Goal: Information Seeking & Learning: Learn about a topic

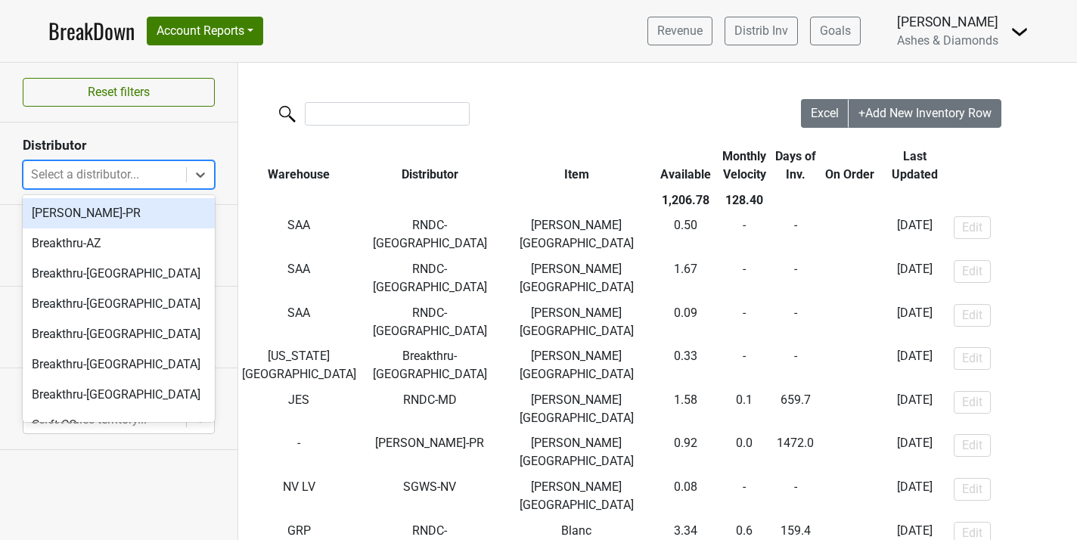
click at [153, 181] on div at bounding box center [104, 174] width 147 height 21
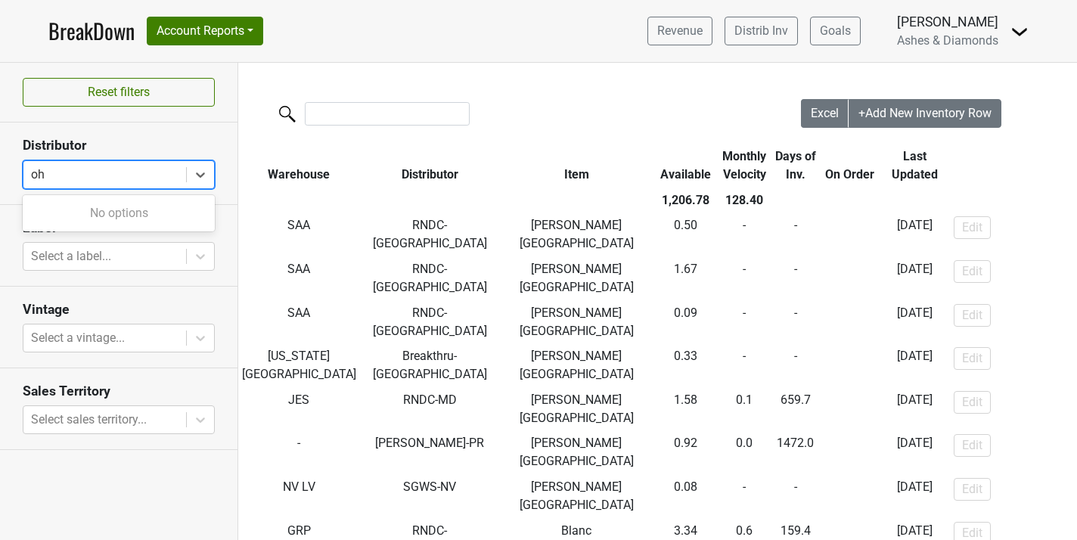
type input "o"
type input "h"
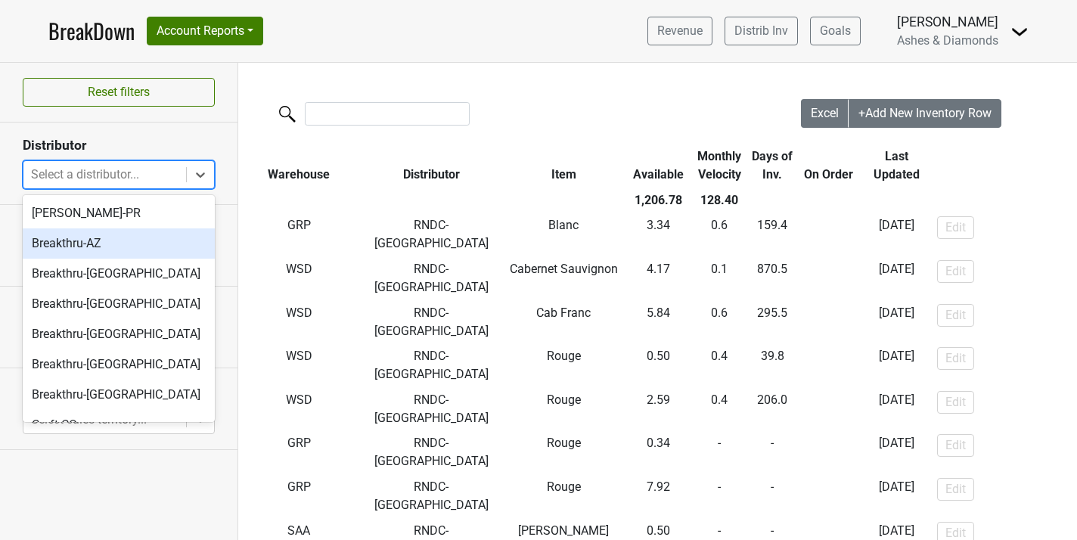
click at [116, 39] on link "BreakDown" at bounding box center [91, 31] width 86 height 32
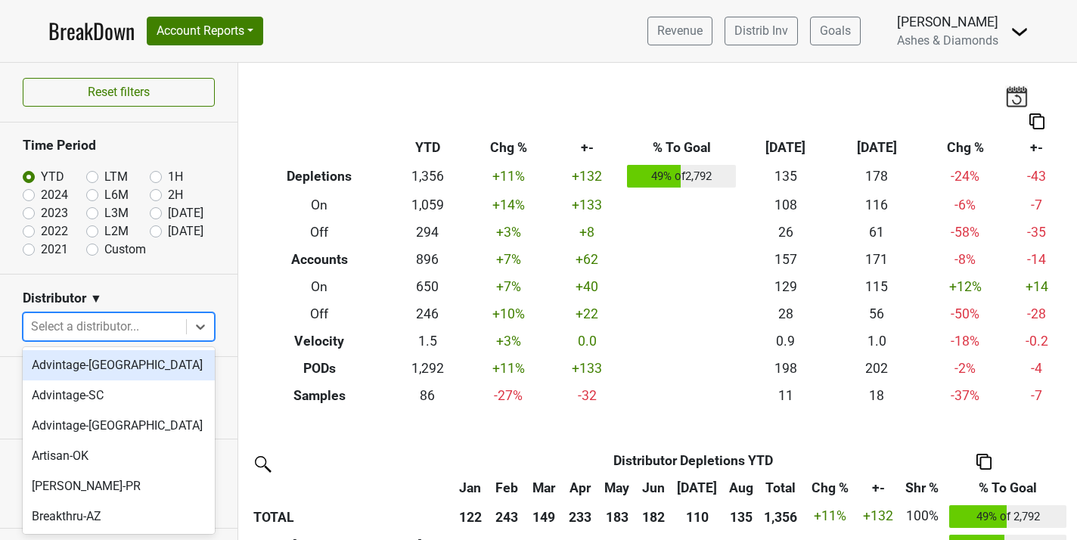
click at [107, 330] on div at bounding box center [104, 326] width 147 height 21
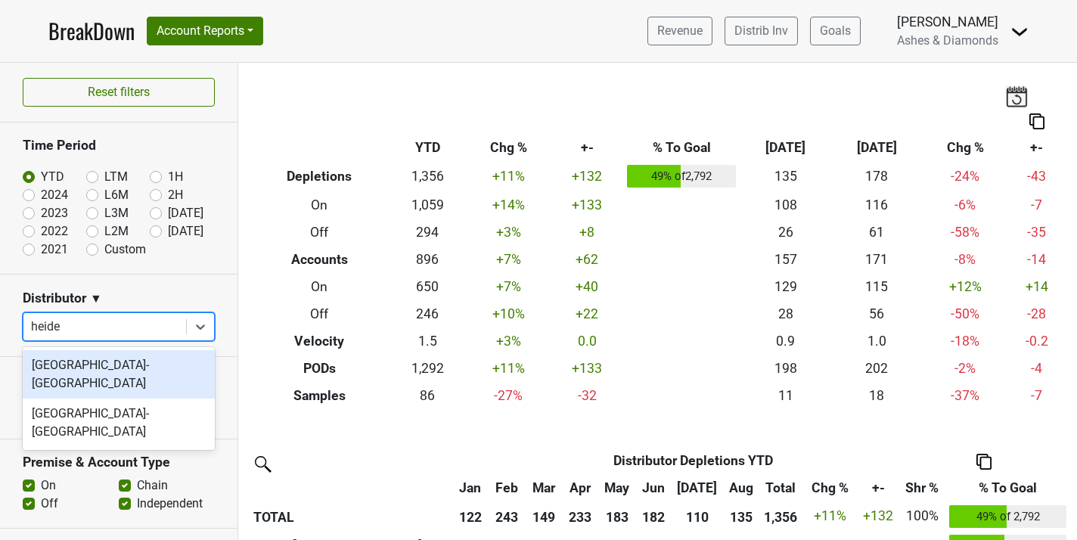
type input "[PERSON_NAME]"
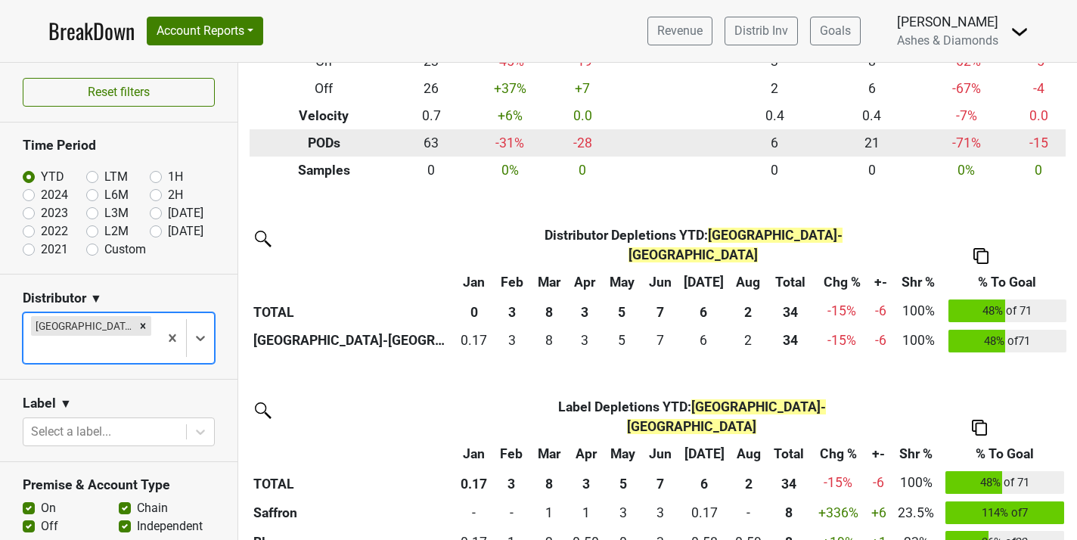
scroll to position [231, 0]
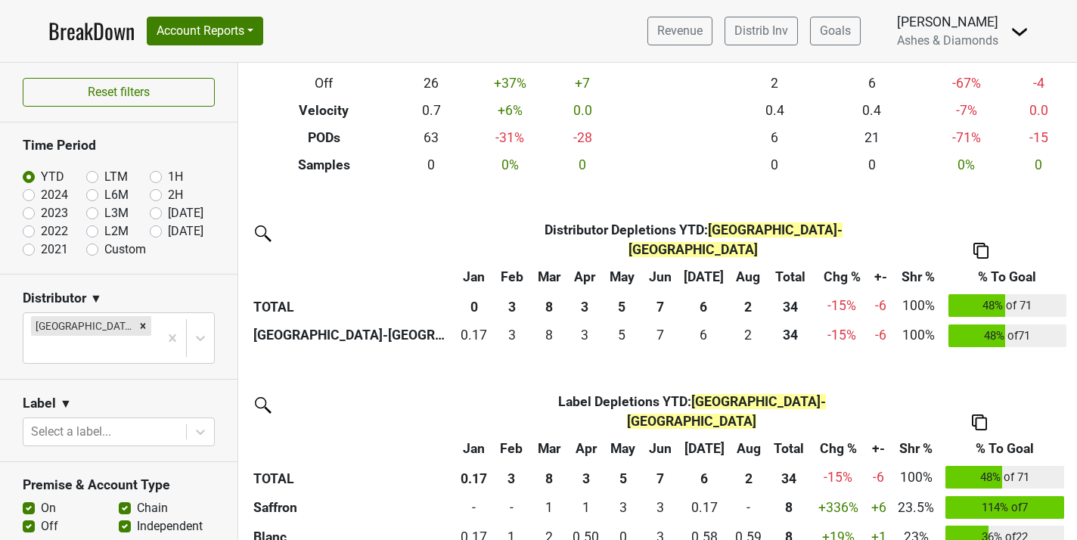
click at [104, 233] on label "L2M" at bounding box center [116, 231] width 24 height 18
click at [91, 233] on input "L2M" at bounding box center [116, 229] width 60 height 15
radio input "true"
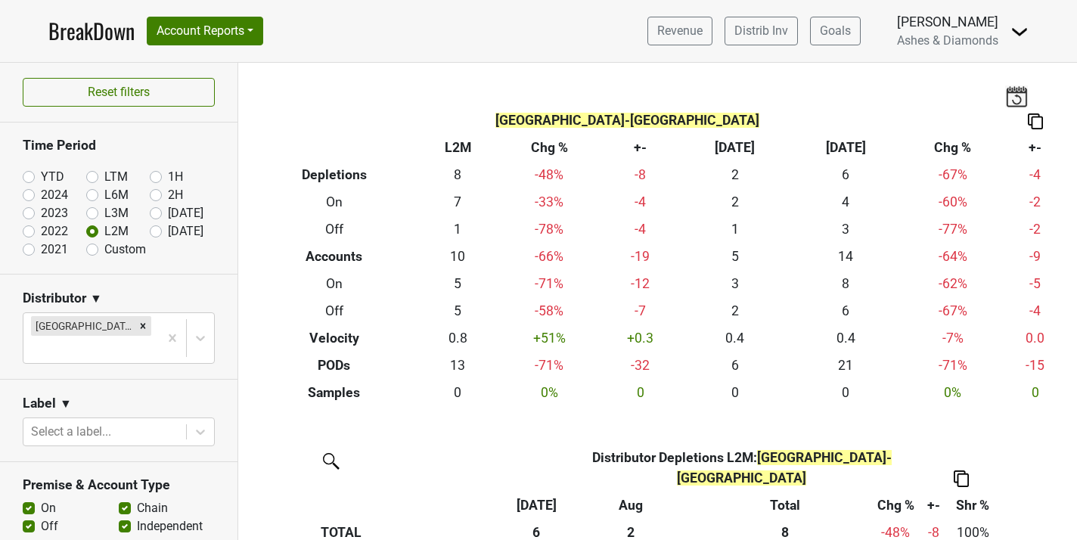
click at [168, 231] on label "Sep '25" at bounding box center [186, 231] width 36 height 18
click at [157, 231] on input "Sep '25" at bounding box center [180, 229] width 60 height 15
radio input "true"
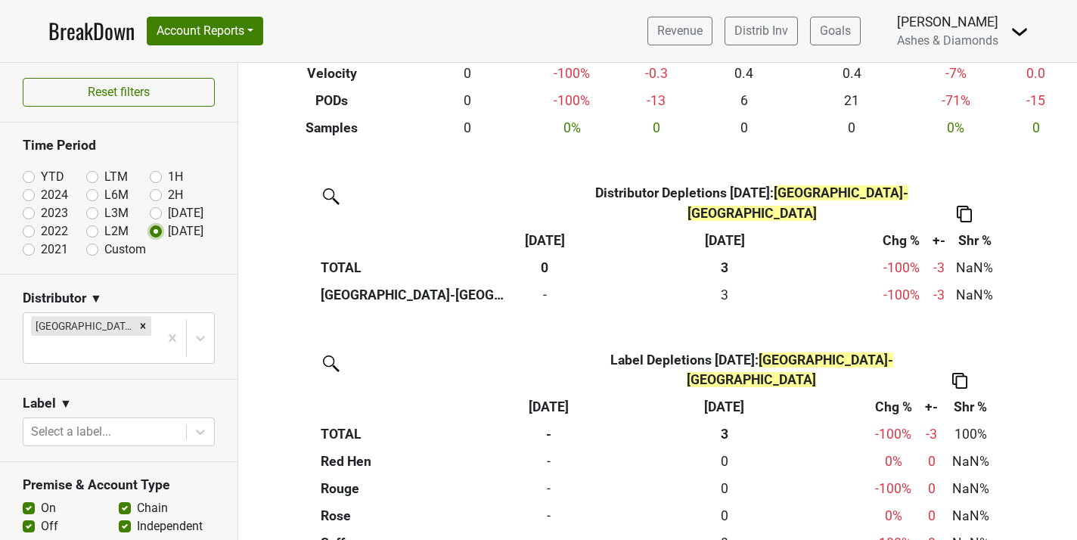
scroll to position [290, 0]
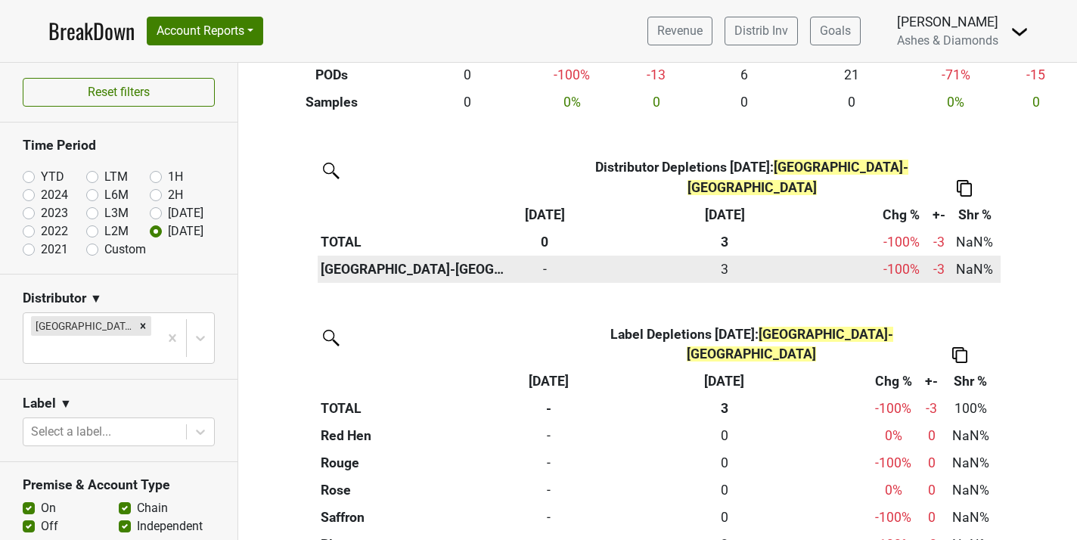
click at [724, 259] on div "3.250 3" at bounding box center [724, 269] width 292 height 20
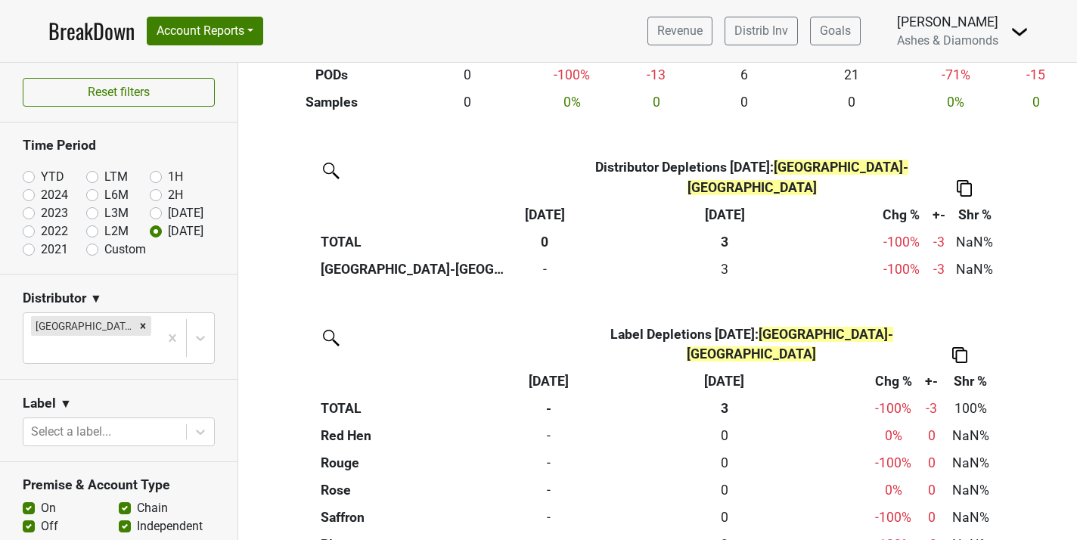
click at [721, 395] on th "3" at bounding box center [724, 408] width 284 height 27
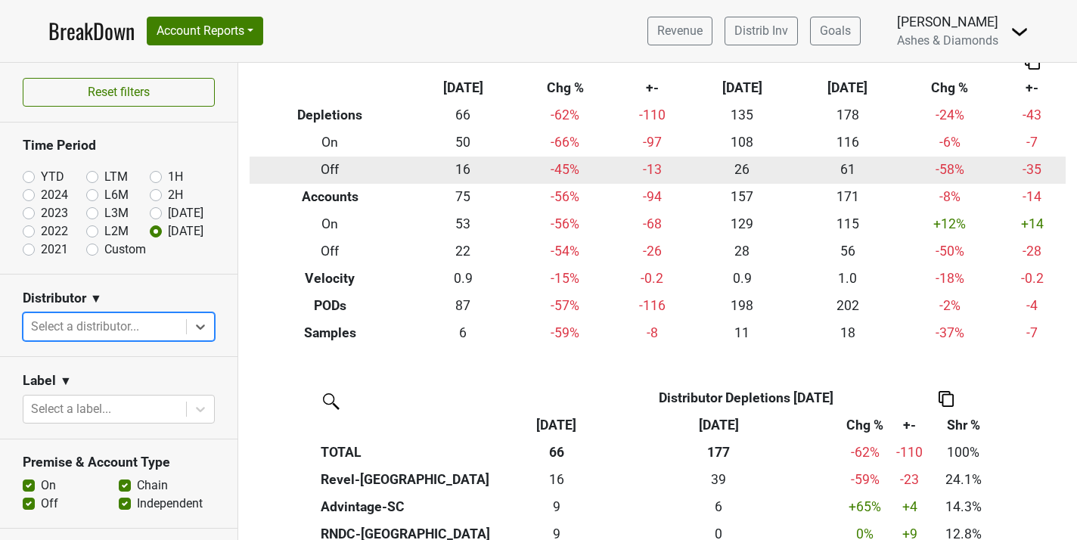
scroll to position [0, 0]
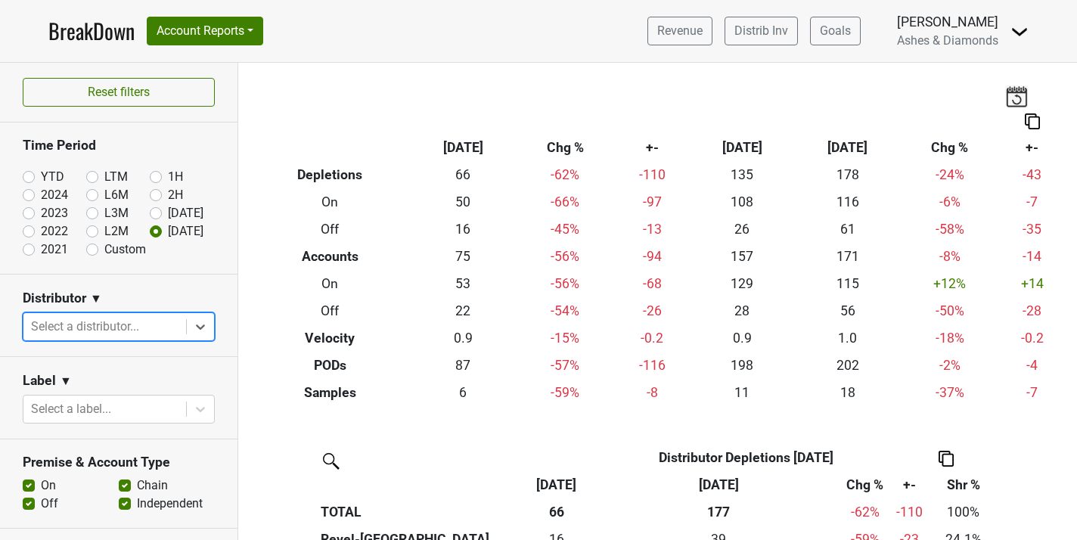
click at [1021, 87] on img at bounding box center [1016, 95] width 23 height 21
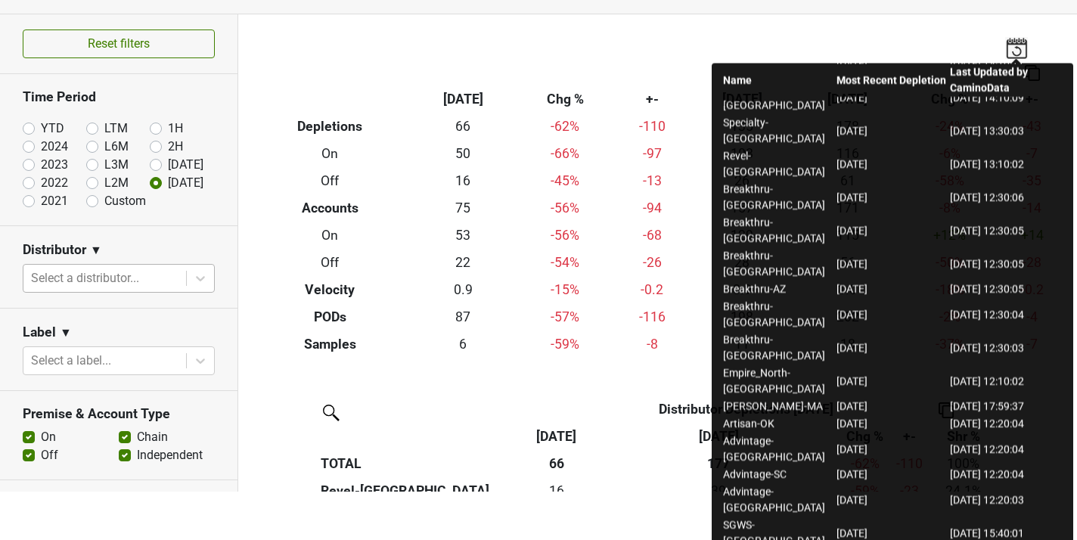
scroll to position [79, 0]
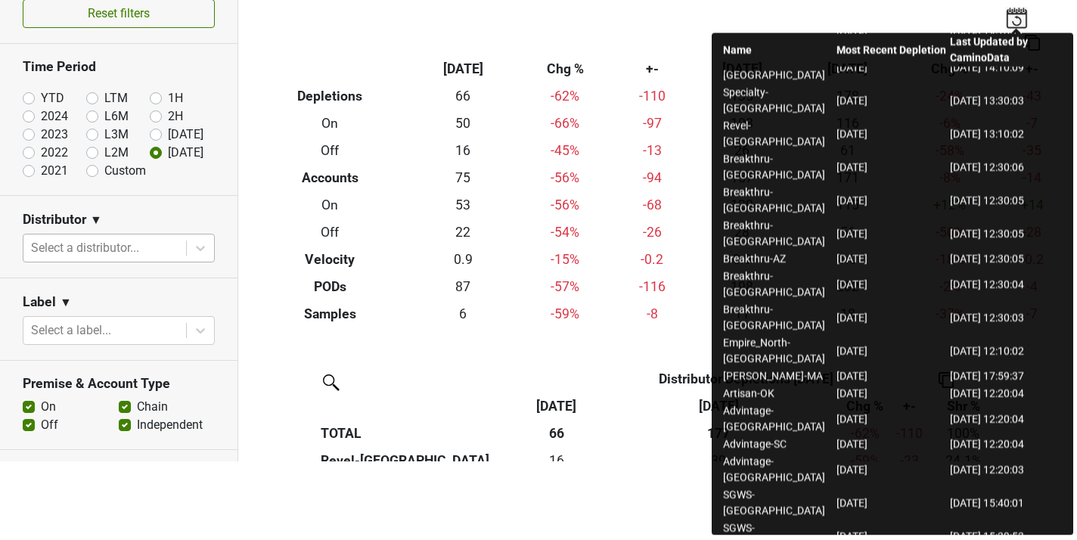
click at [581, 374] on th "Distributor" at bounding box center [459, 378] width 282 height 27
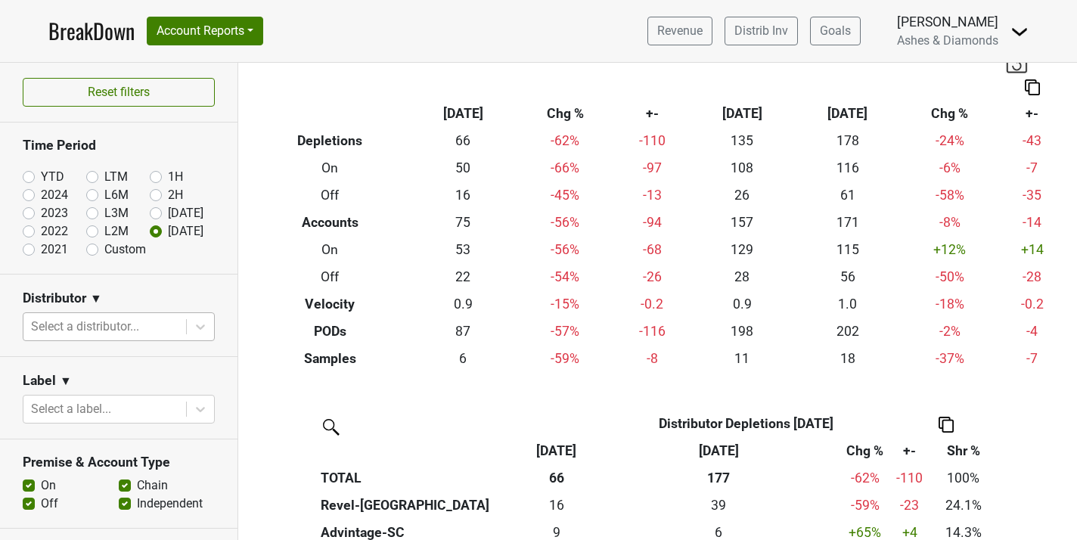
scroll to position [0, 0]
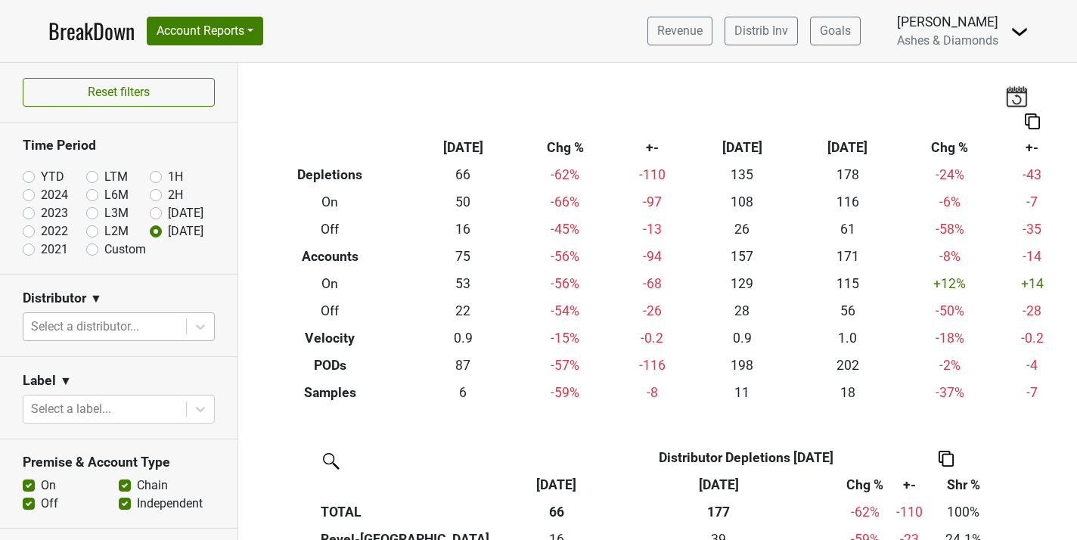
click at [1015, 99] on img at bounding box center [1016, 95] width 23 height 21
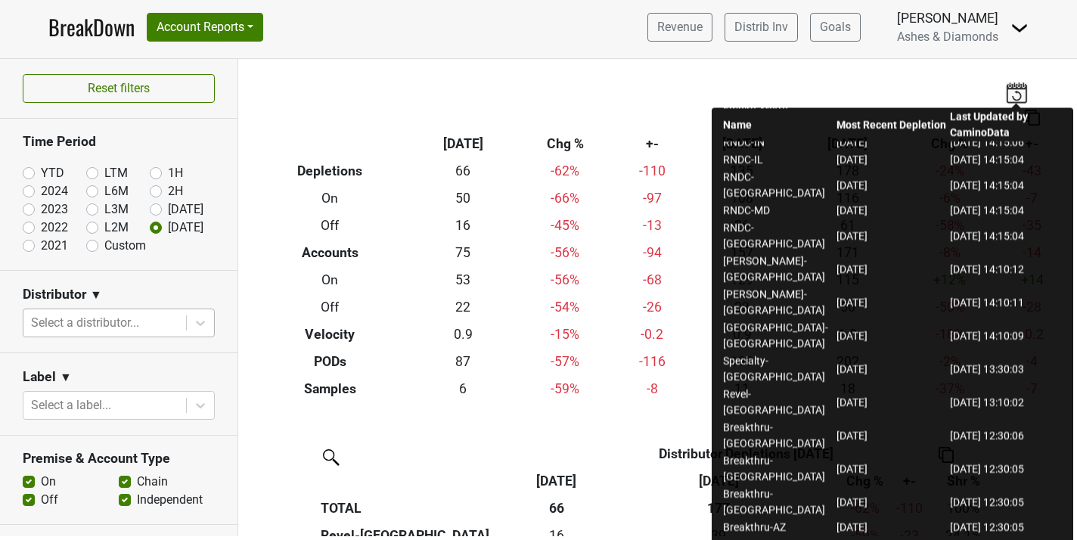
scroll to position [8, 0]
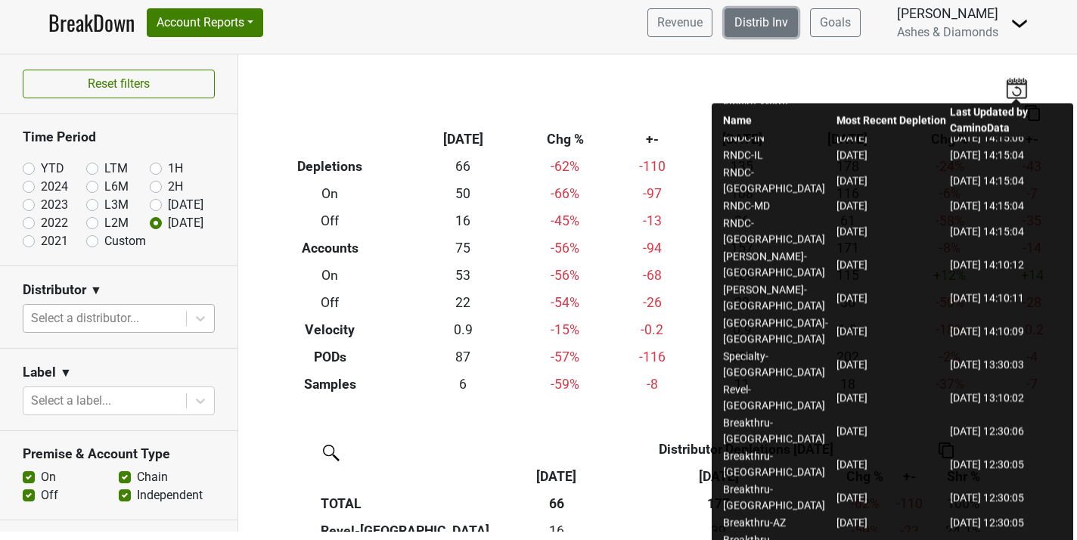
click at [739, 20] on link "Distrib Inv" at bounding box center [760, 22] width 73 height 29
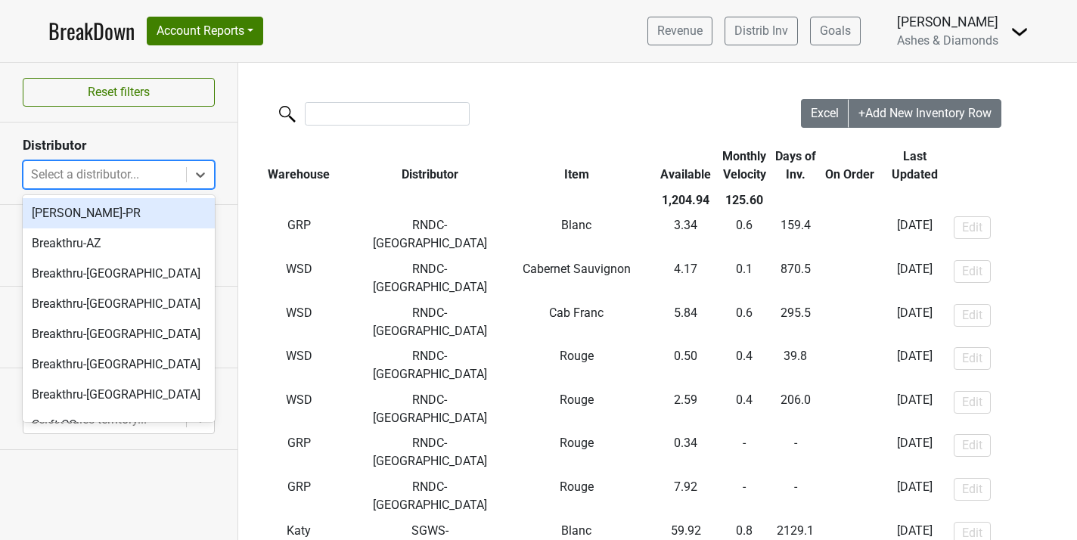
click at [123, 180] on div at bounding box center [104, 174] width 147 height 21
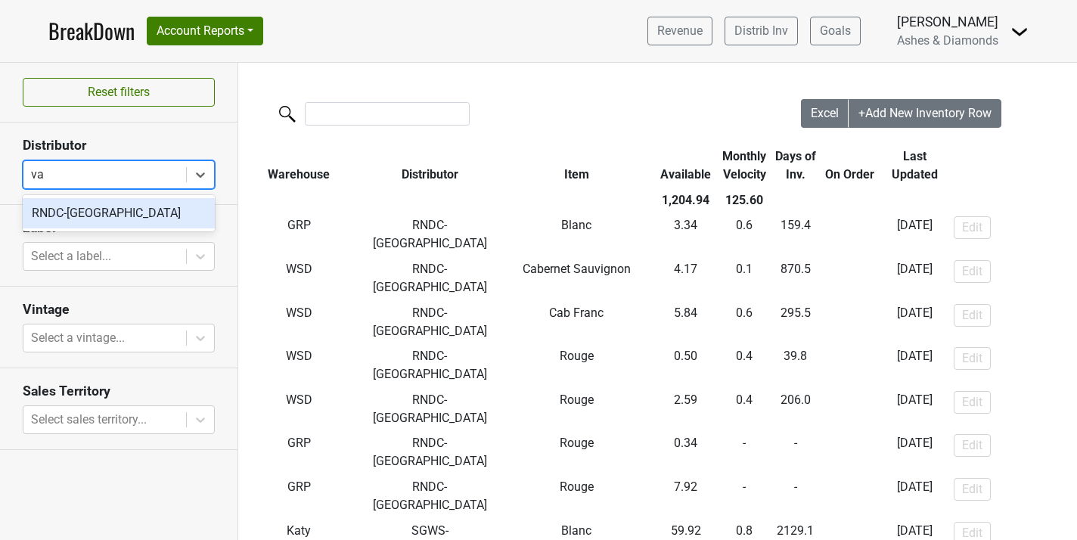
type input "v"
type input "i"
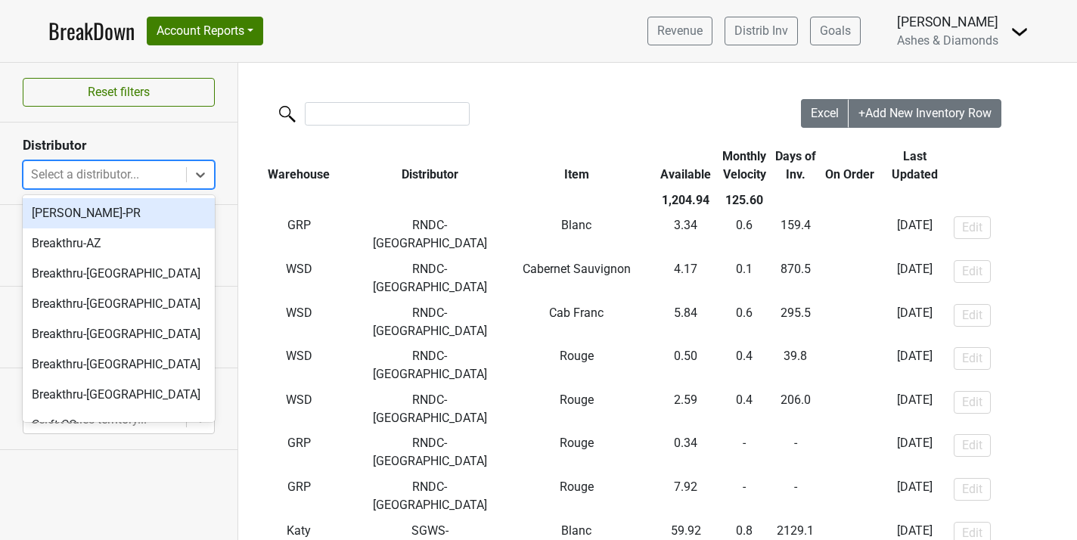
click at [54, 168] on div at bounding box center [104, 174] width 147 height 21
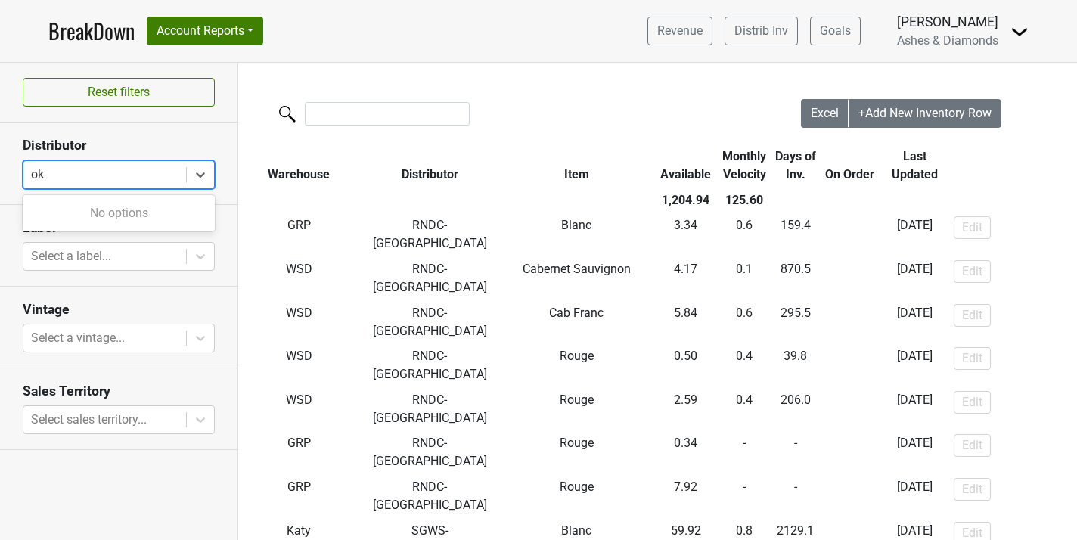
type input "o"
